Goal: Find specific page/section: Find specific page/section

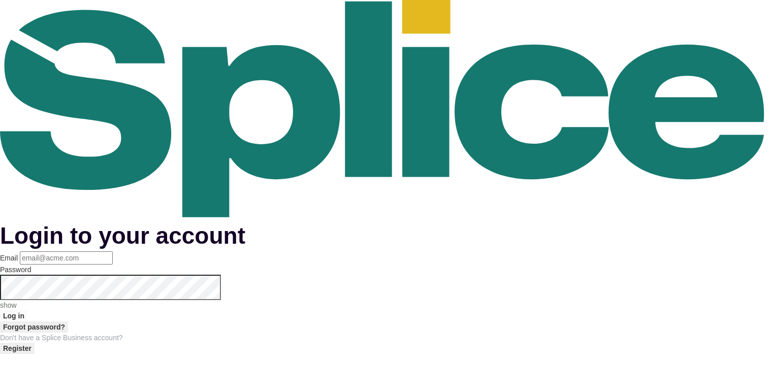
click at [113, 251] on input "Email" at bounding box center [66, 257] width 93 height 13
type input "[EMAIL_ADDRESS][DOMAIN_NAME]"
click at [27, 310] on button "Log in" at bounding box center [13, 315] width 27 height 11
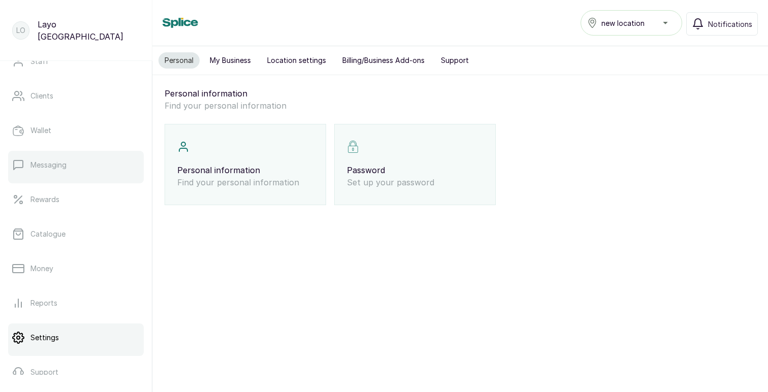
scroll to position [125, 0]
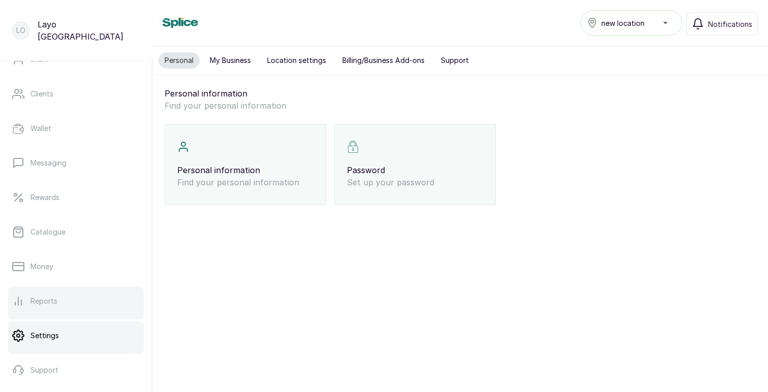
click at [47, 301] on p "Reports" at bounding box center [43, 301] width 27 height 10
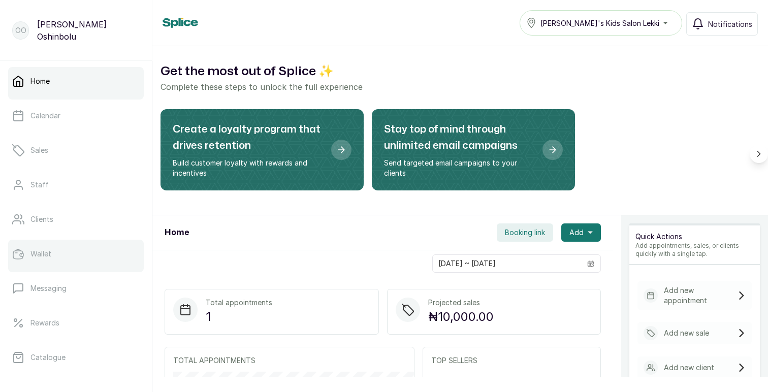
scroll to position [176, 0]
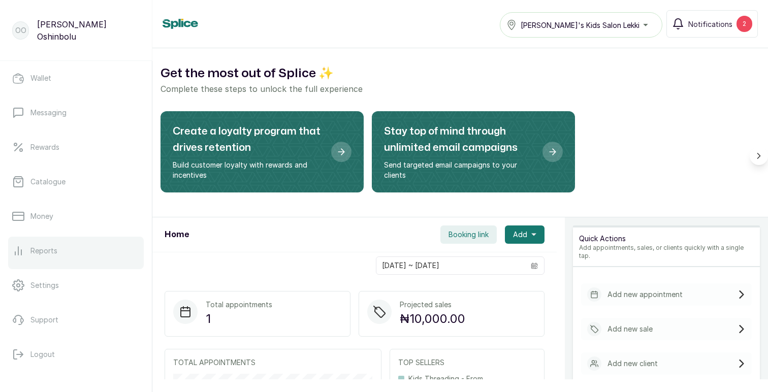
click at [50, 251] on p "Reports" at bounding box center [43, 251] width 27 height 10
